Goal: Information Seeking & Learning: Learn about a topic

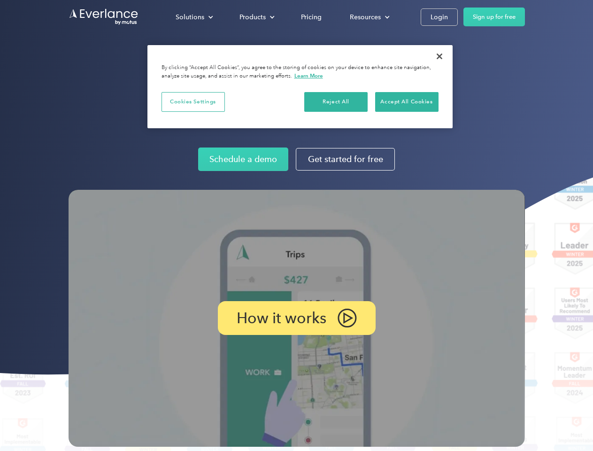
click at [296, 225] on img at bounding box center [297, 318] width 456 height 257
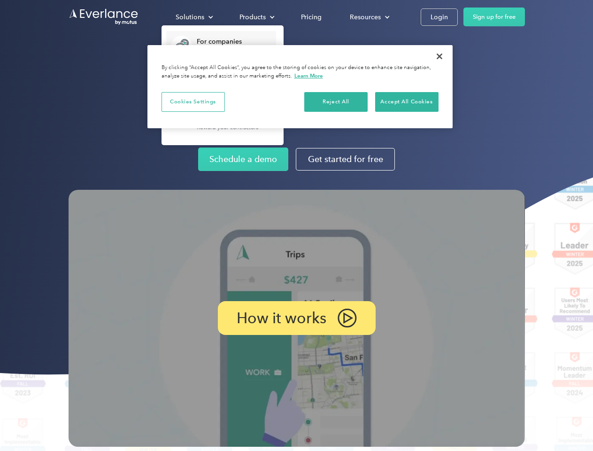
click at [194, 17] on div "Solutions" at bounding box center [190, 17] width 29 height 12
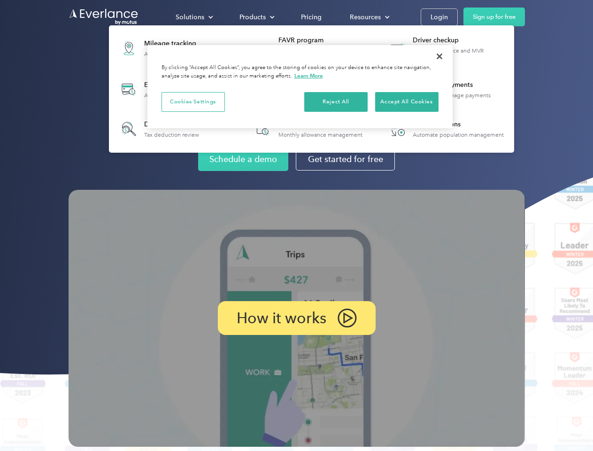
click at [256, 17] on div "Products" at bounding box center [252, 17] width 26 height 12
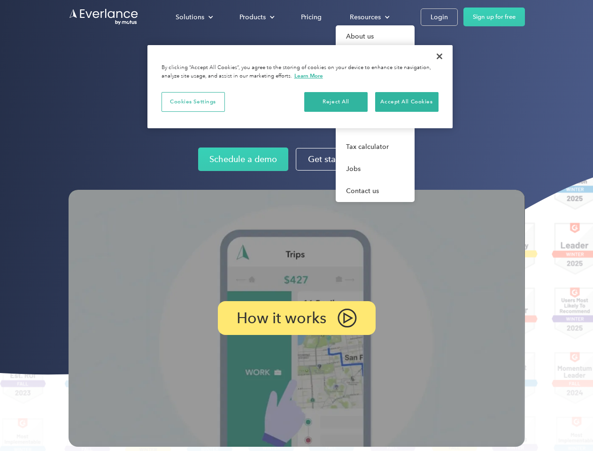
click at [368, 17] on div "Resources" at bounding box center [365, 17] width 31 height 12
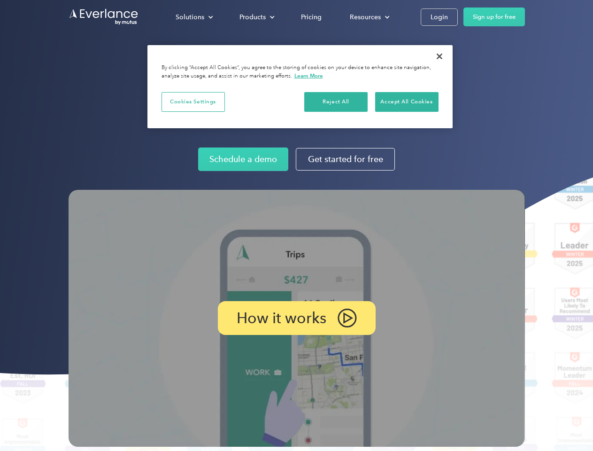
click at [296, 318] on p "How it works" at bounding box center [282, 317] width 90 height 11
click at [193, 101] on button "Cookies Settings" at bounding box center [192, 102] width 63 height 20
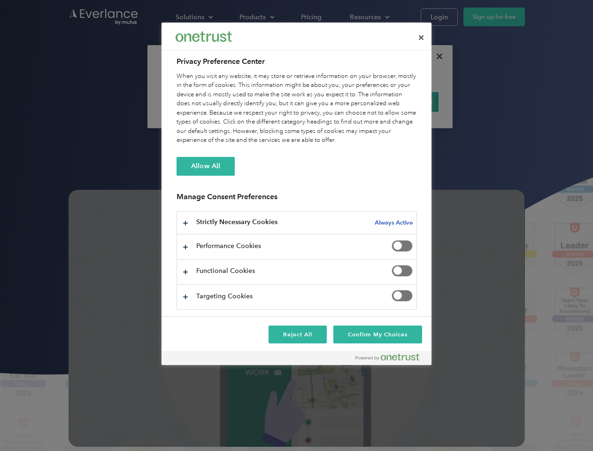
click at [336, 101] on div "When you visit any website, it may store or retrieve information on your browse…" at bounding box center [296, 108] width 240 height 73
